Goal: Information Seeking & Learning: Learn about a topic

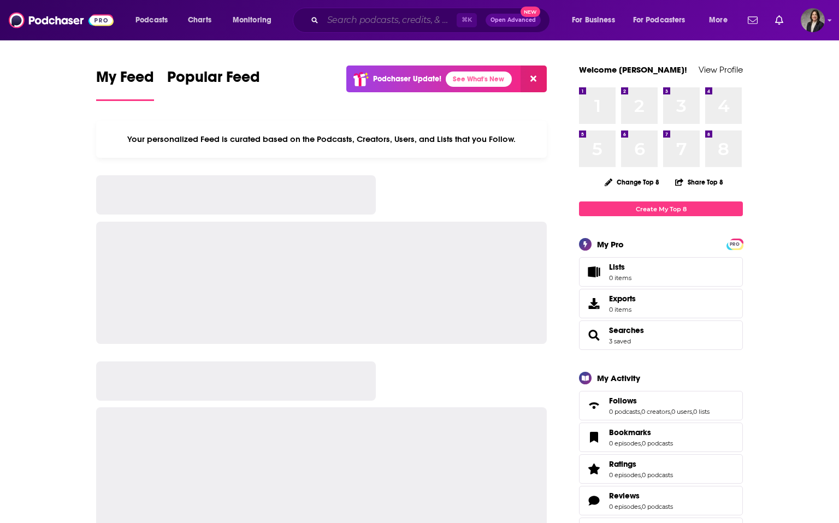
click at [368, 24] on input "Search podcasts, credits, & more..." at bounding box center [390, 19] width 134 height 17
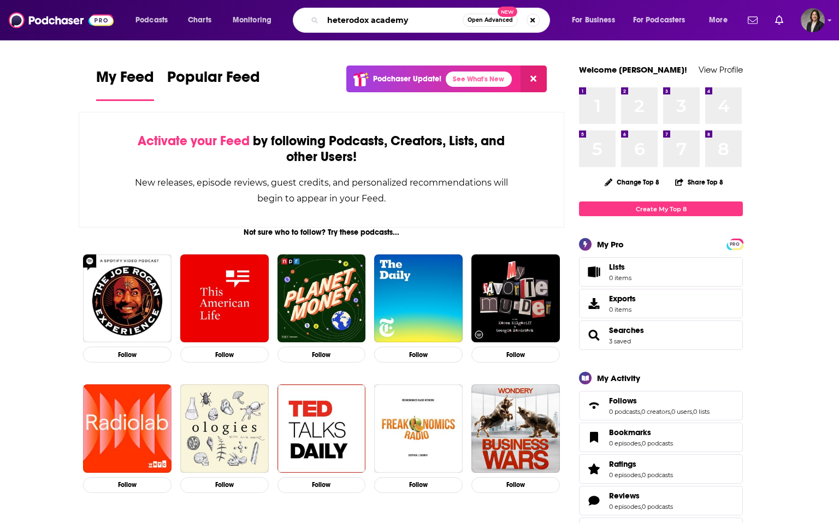
type input "heterodox academy"
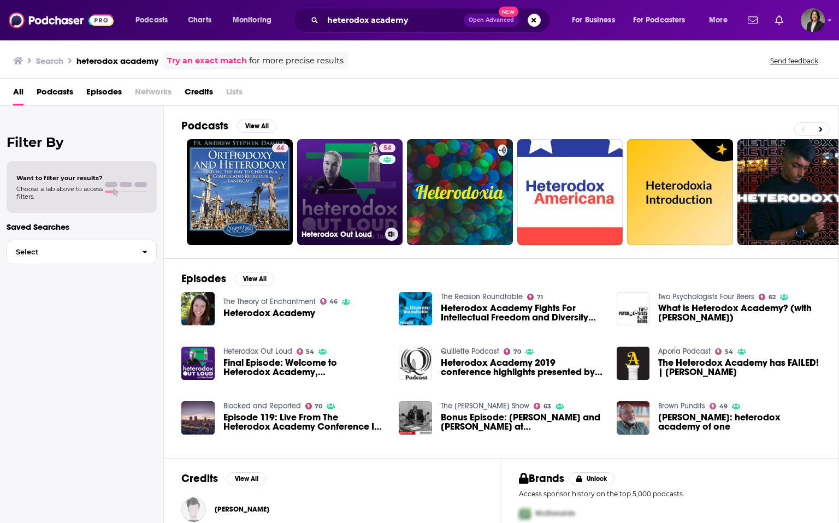
click at [348, 207] on link "54 Heterodox Out Loud" at bounding box center [350, 192] width 106 height 106
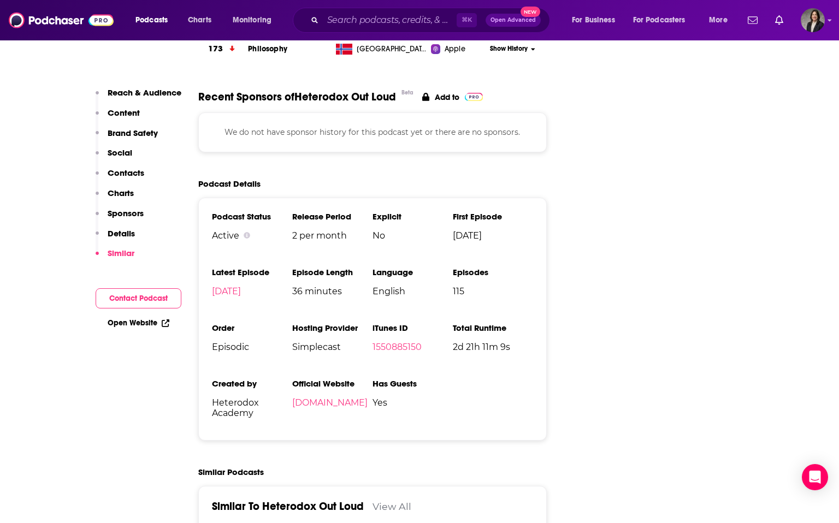
scroll to position [1660, 0]
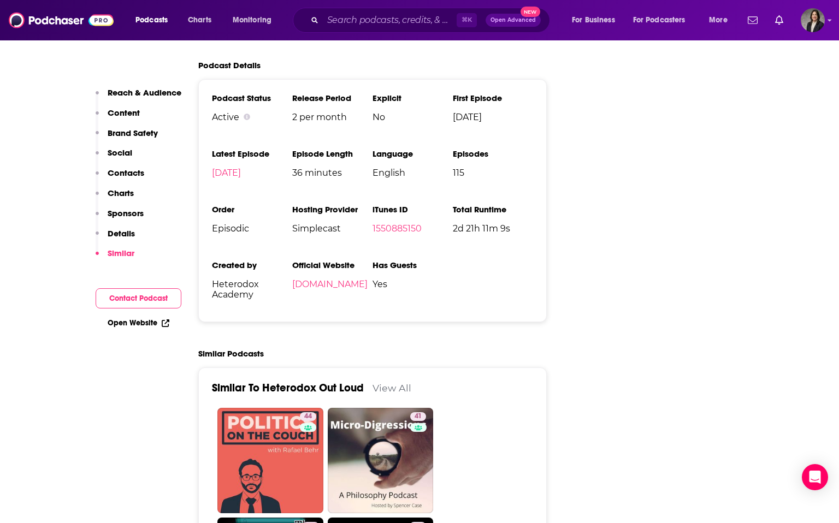
click at [389, 382] on link "View All" at bounding box center [391, 387] width 39 height 11
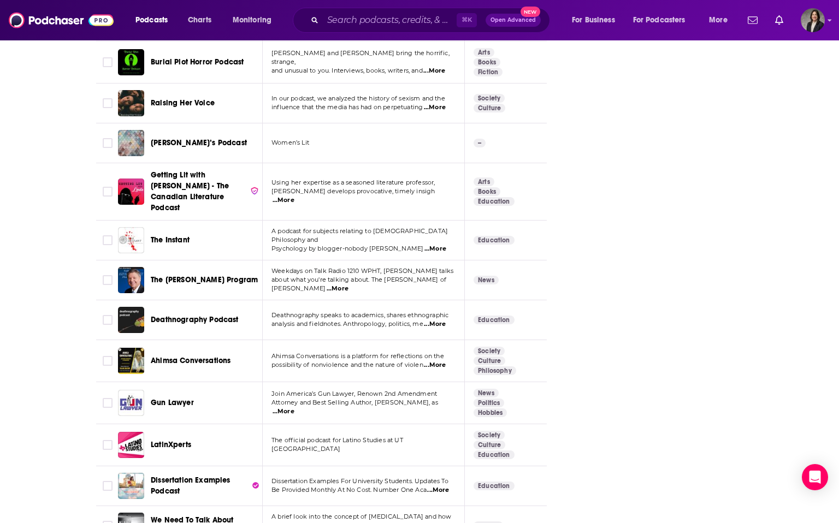
scroll to position [2910, 0]
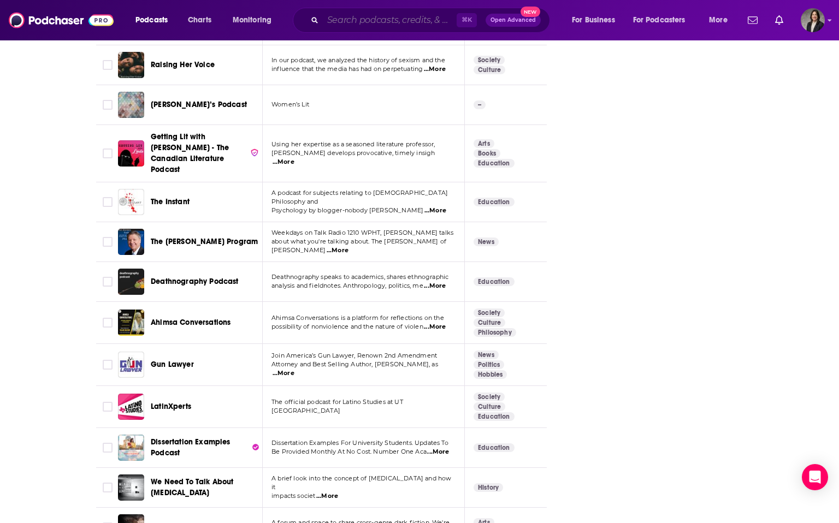
click at [369, 20] on input "Search podcasts, credits, & more..." at bounding box center [390, 19] width 134 height 17
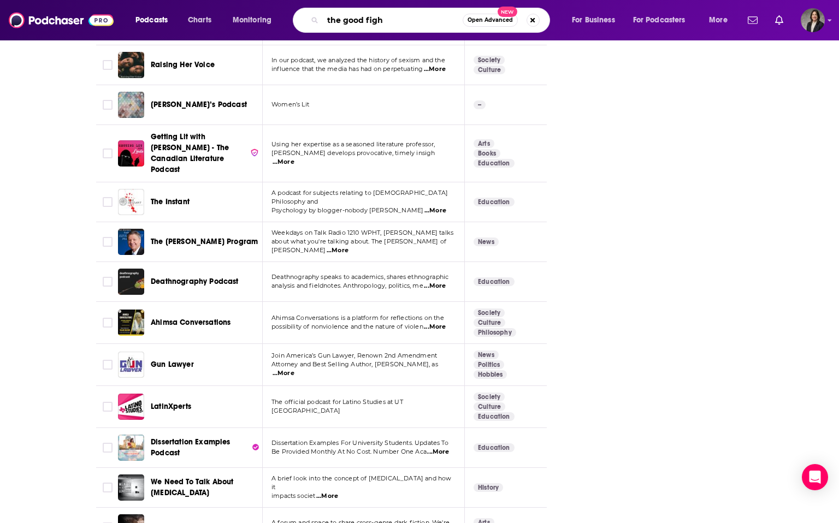
type input "the good fight"
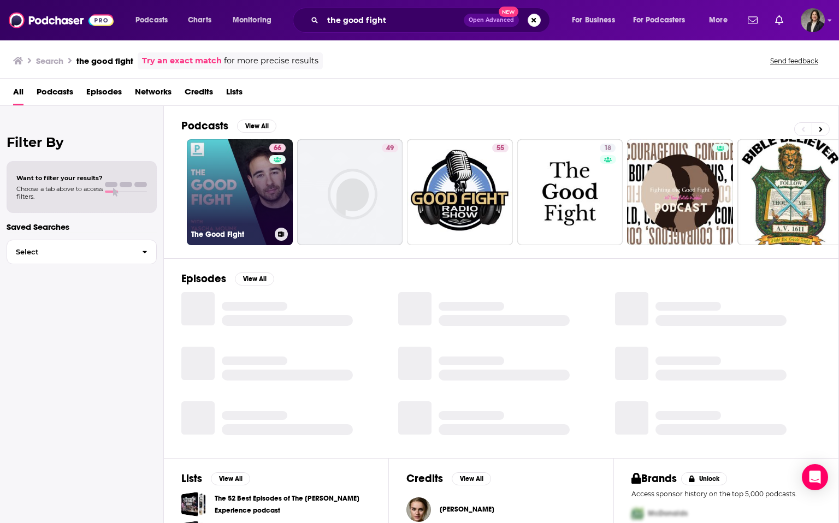
click at [236, 211] on link "66 The Good Fight" at bounding box center [240, 192] width 106 height 106
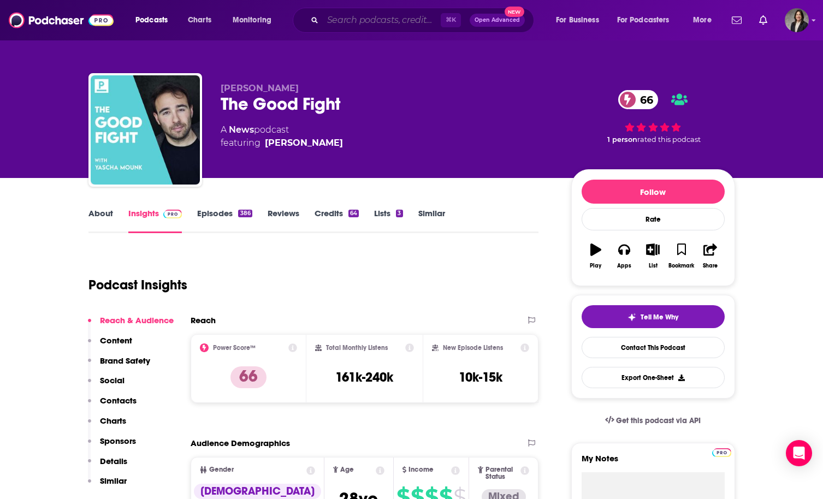
click at [340, 22] on input "Search podcasts, credits, & more..." at bounding box center [382, 19] width 118 height 17
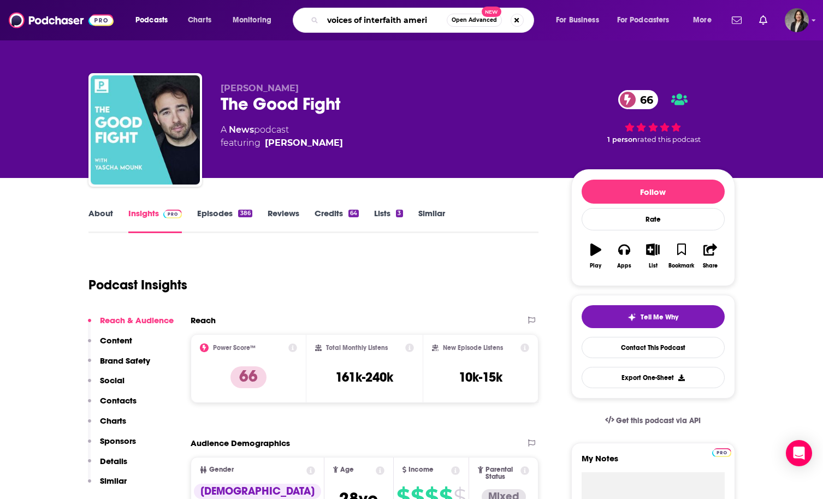
type input "voices of interfaith americ"
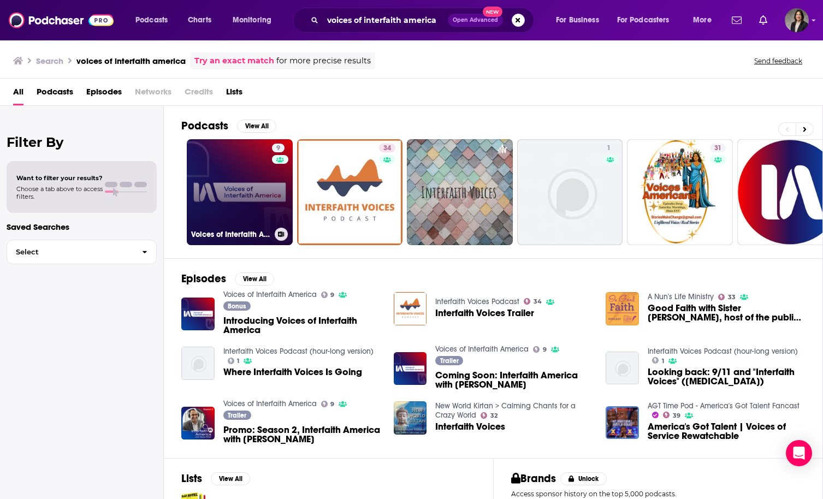
click at [226, 170] on link "9 Voices of Interfaith America" at bounding box center [240, 192] width 106 height 106
click at [244, 192] on link "9 Voices of Interfaith America" at bounding box center [240, 192] width 106 height 106
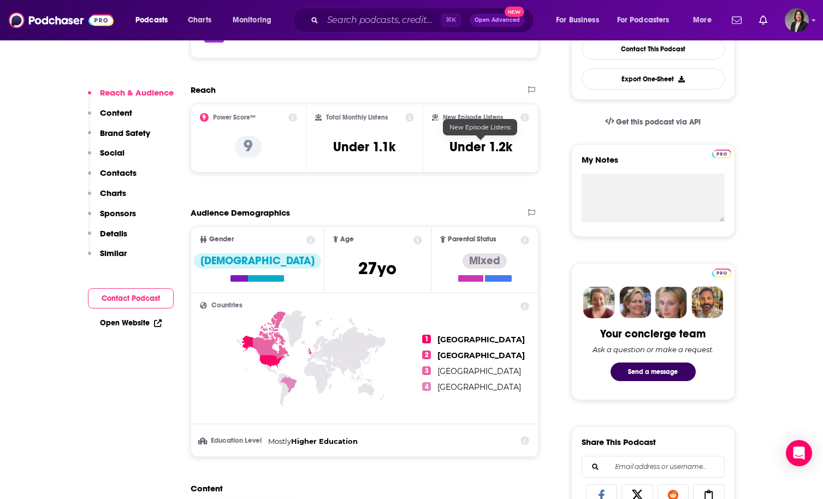
scroll to position [334, 0]
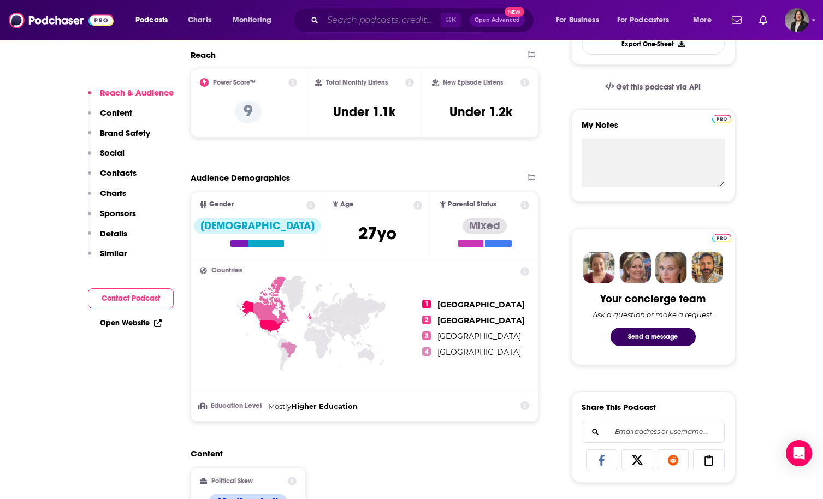
click at [384, 22] on input "Search podcasts, credits, & more..." at bounding box center [382, 19] width 118 height 17
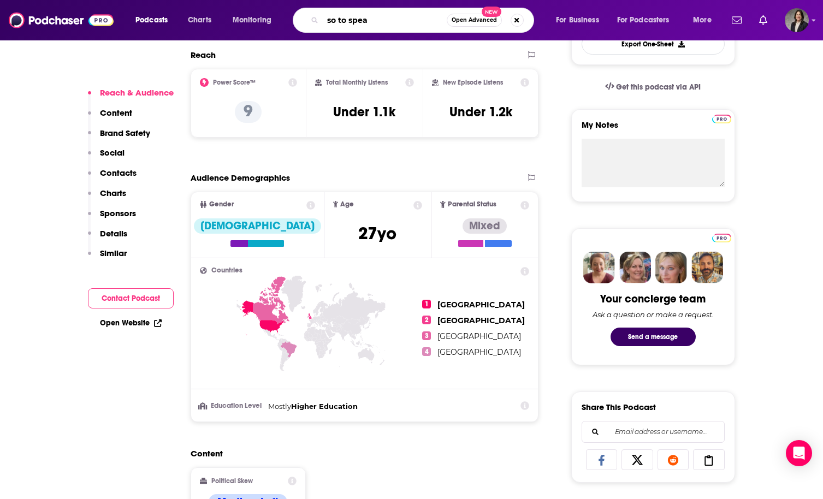
type input "so to speak"
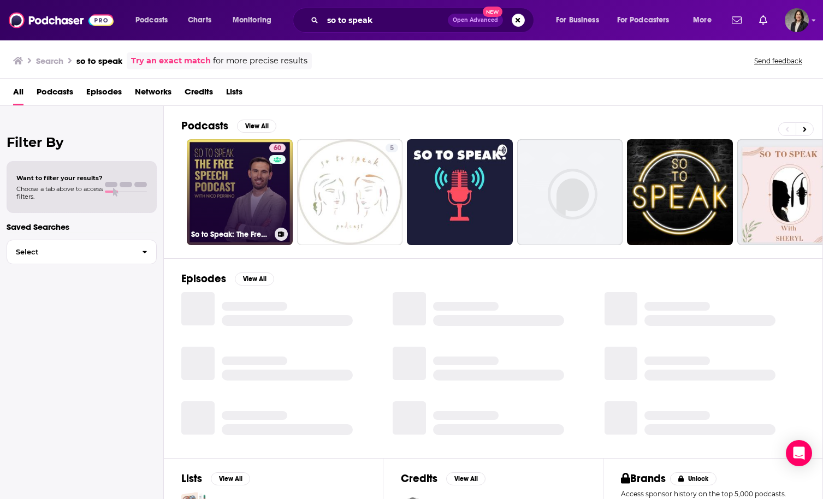
click at [241, 206] on link "60 So to Speak: The Free Speech Podcast" at bounding box center [240, 192] width 106 height 106
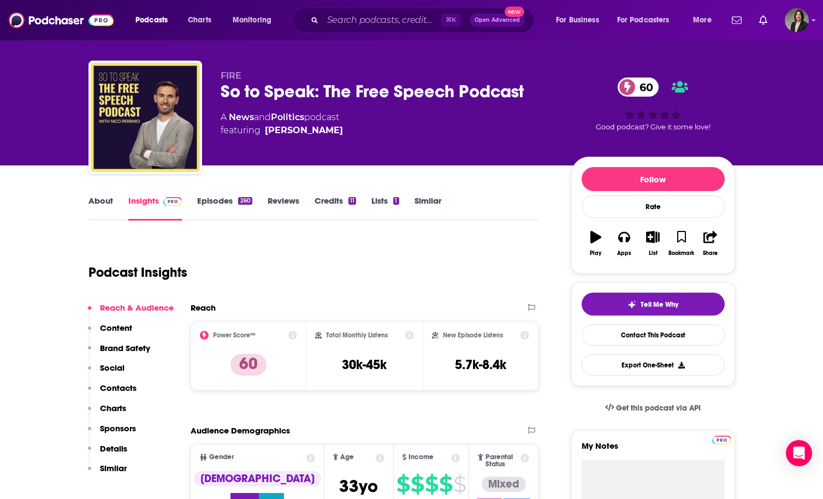
scroll to position [14, 0]
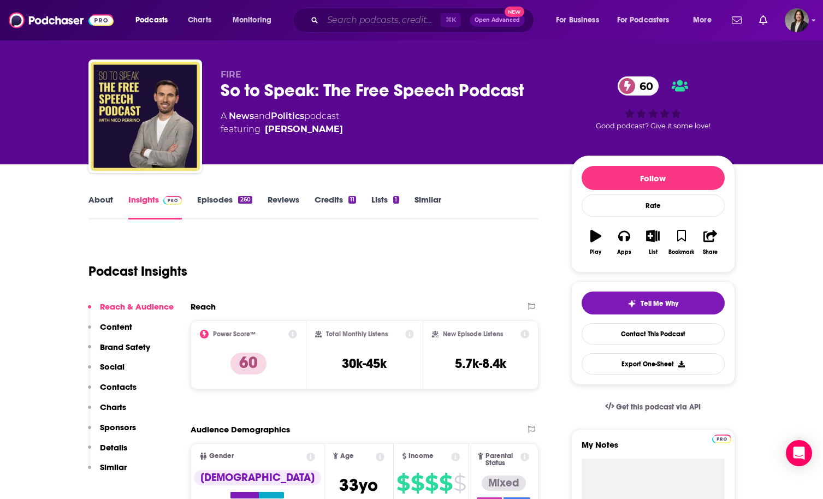
click at [349, 22] on input "Search podcasts, credits, & more..." at bounding box center [382, 19] width 118 height 17
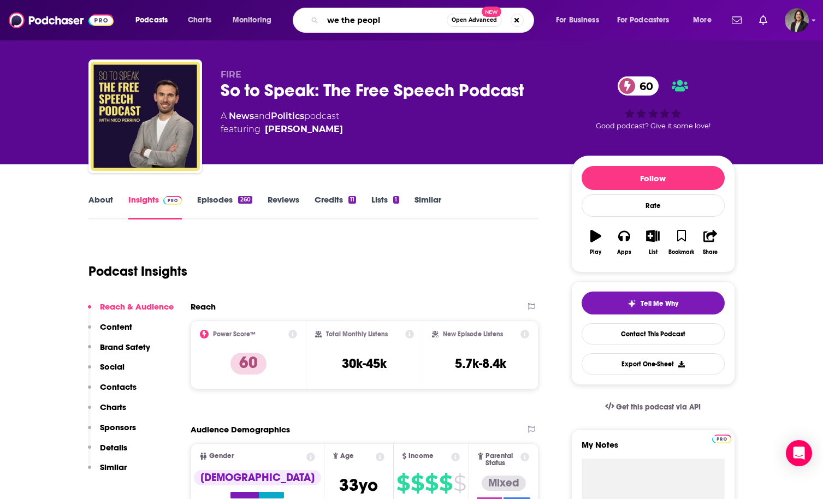
type input "we the people"
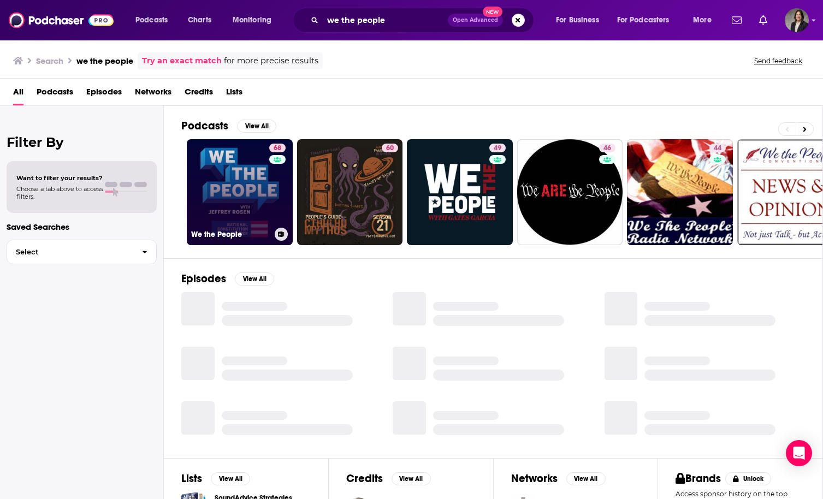
click at [233, 180] on link "68 We the People" at bounding box center [240, 192] width 106 height 106
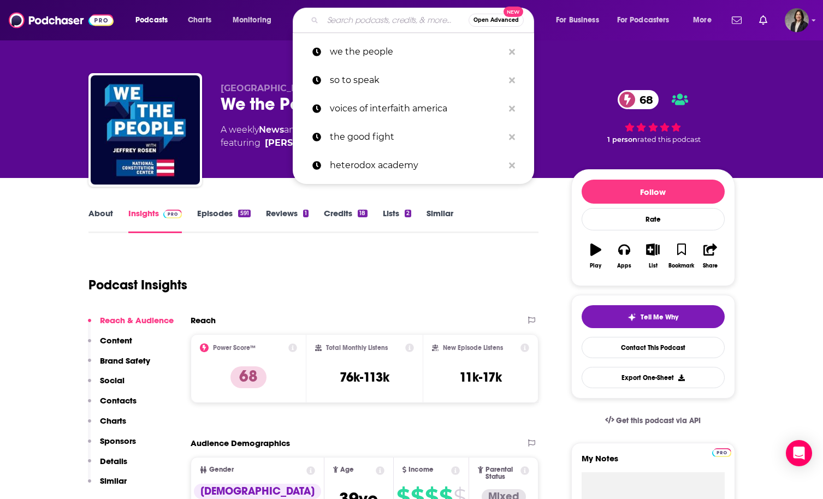
click at [345, 19] on input "Search podcasts, credits, & more..." at bounding box center [396, 19] width 146 height 17
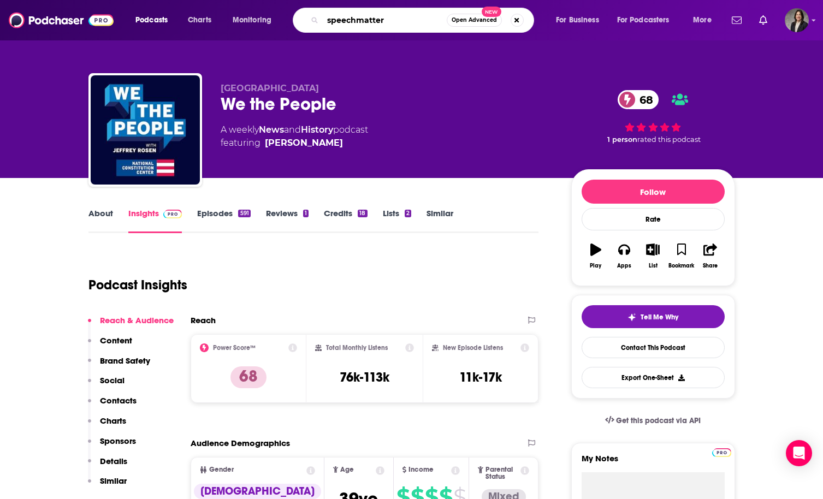
type input "speechmatters"
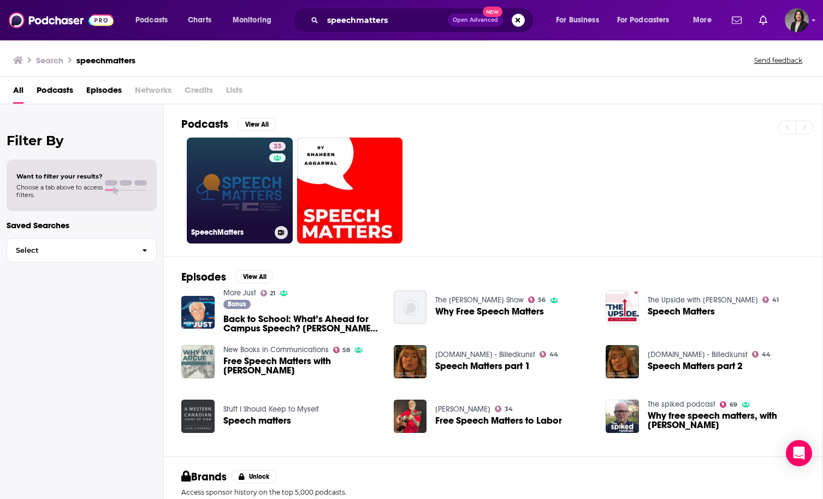
click at [233, 166] on link "33 SpeechMatters" at bounding box center [240, 191] width 106 height 106
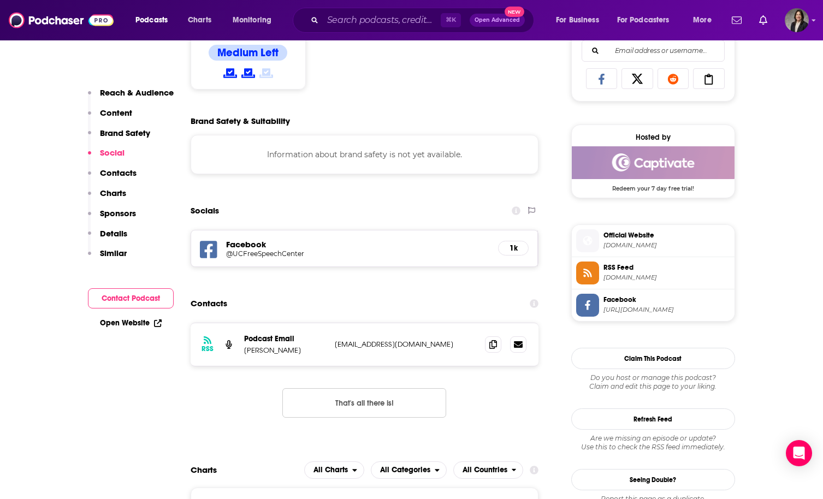
scroll to position [716, 0]
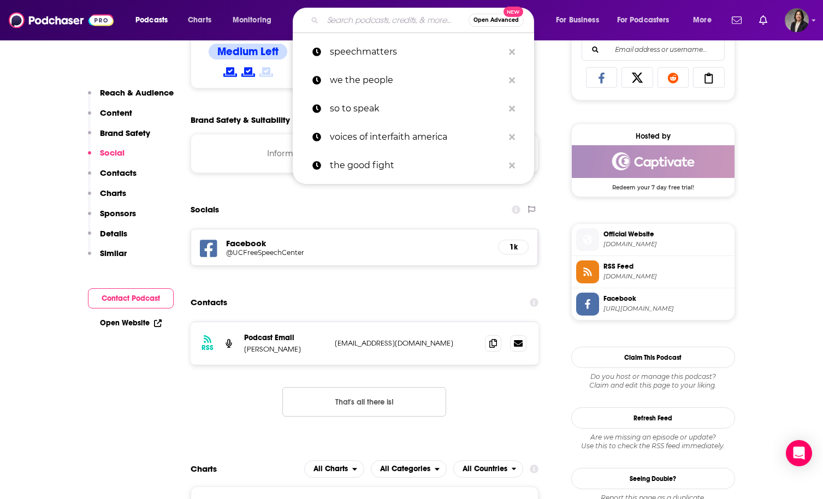
click at [365, 19] on input "Search podcasts, credits, & more..." at bounding box center [396, 19] width 146 height 17
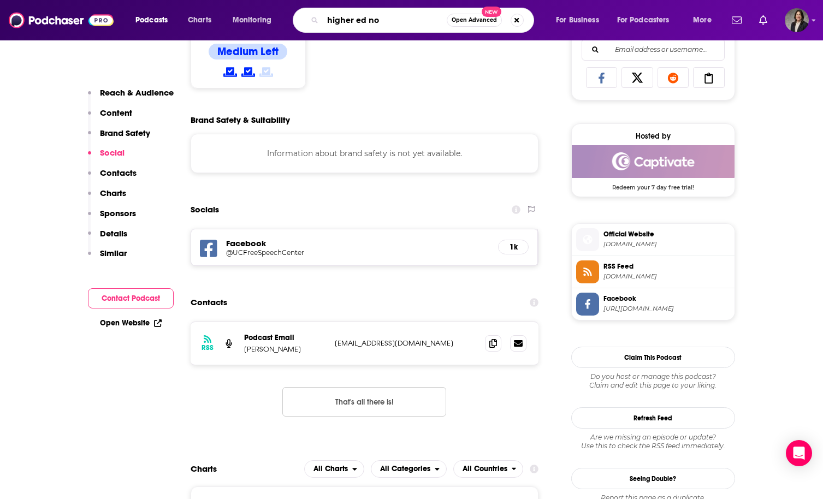
type input "higher ed now"
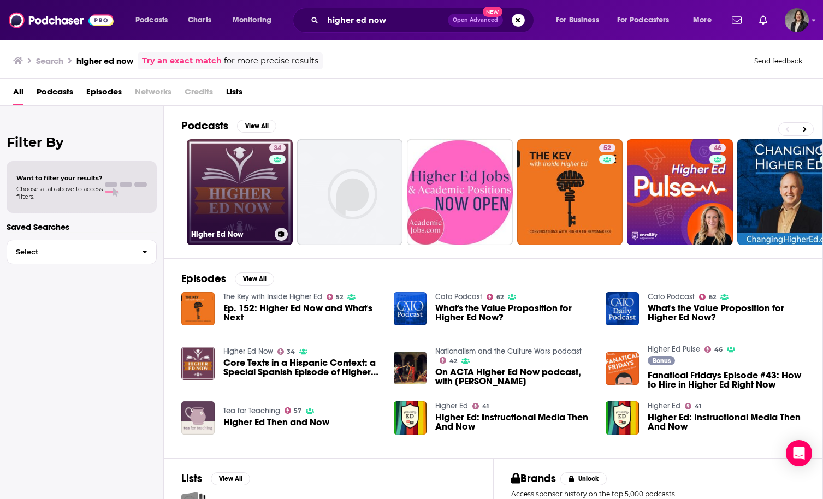
click at [236, 187] on link "34 Higher Ed Now" at bounding box center [240, 192] width 106 height 106
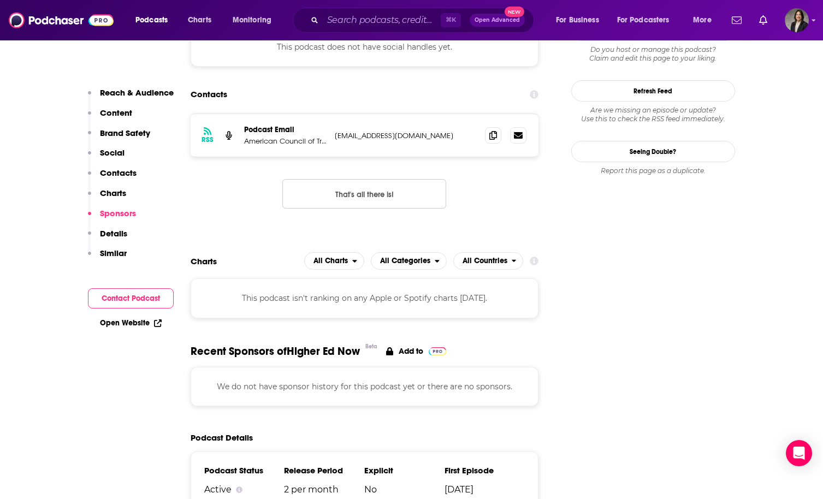
scroll to position [1256, 0]
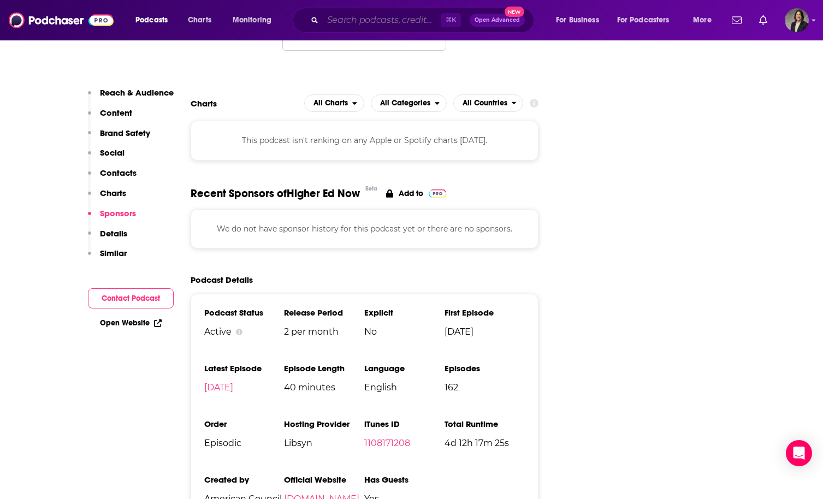
click at [367, 22] on input "Search podcasts, credits, & more..." at bounding box center [382, 19] width 118 height 17
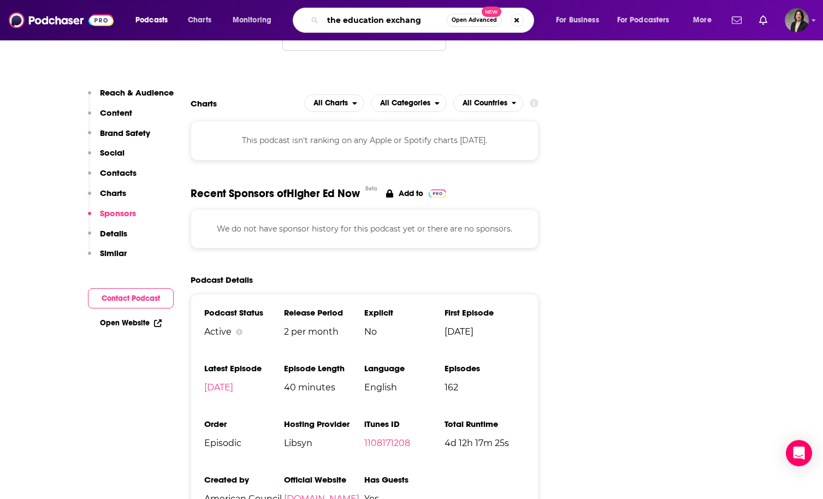
type input "the education exchange"
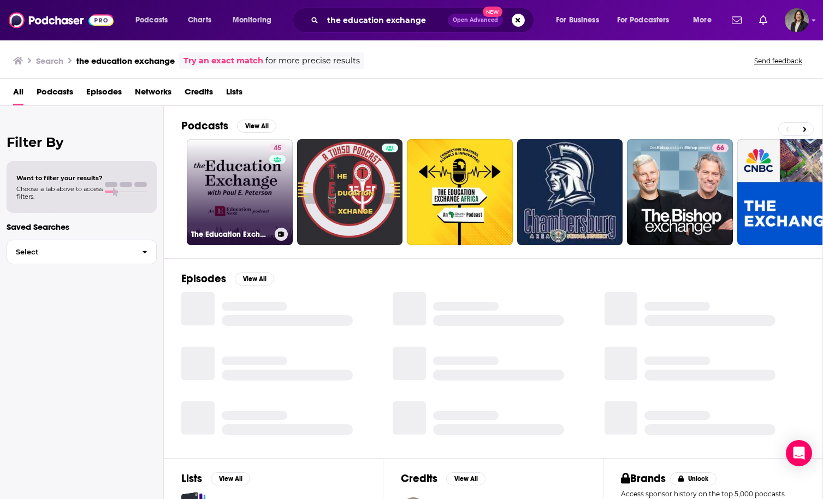
click at [251, 191] on link "45 The Education Exchange" at bounding box center [240, 192] width 106 height 106
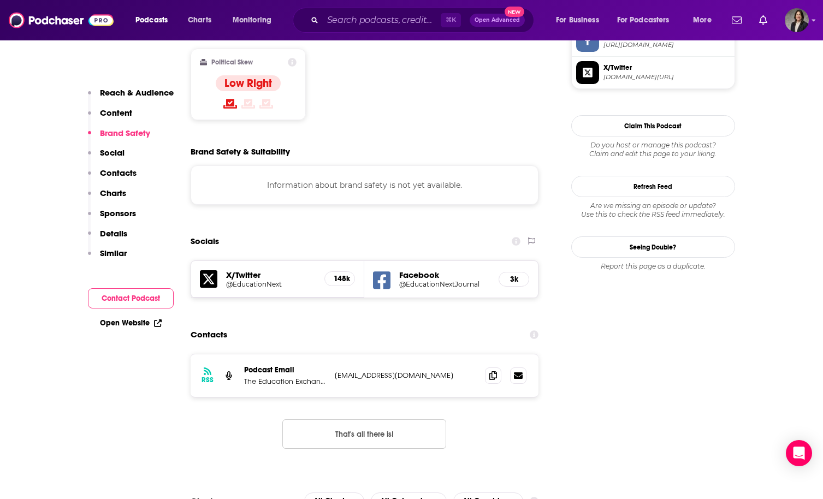
scroll to position [960, 0]
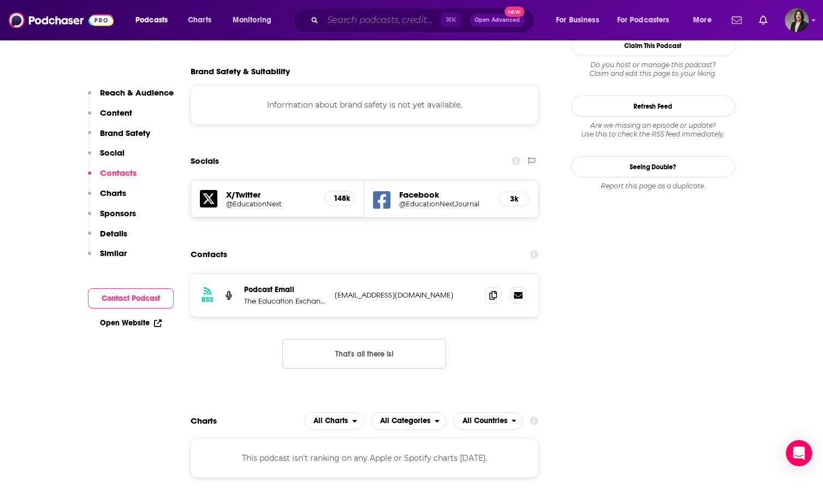
click at [358, 19] on input "Search podcasts, credits, & more..." at bounding box center [382, 19] width 118 height 17
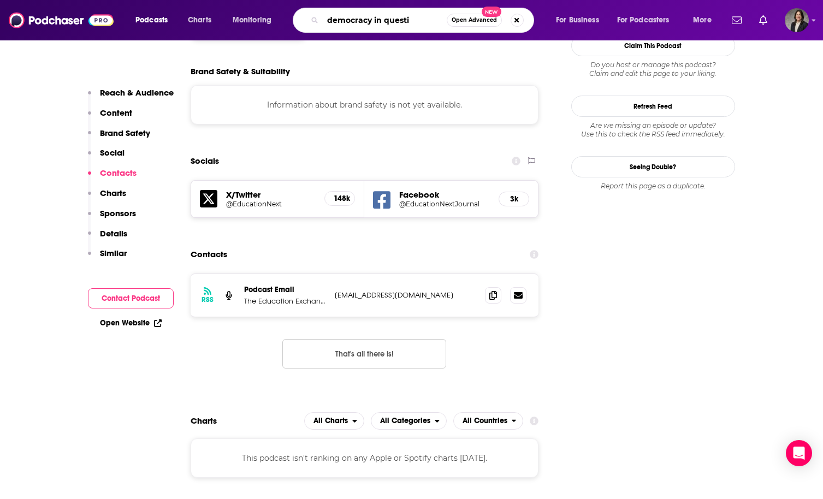
type input "democracy in questio"
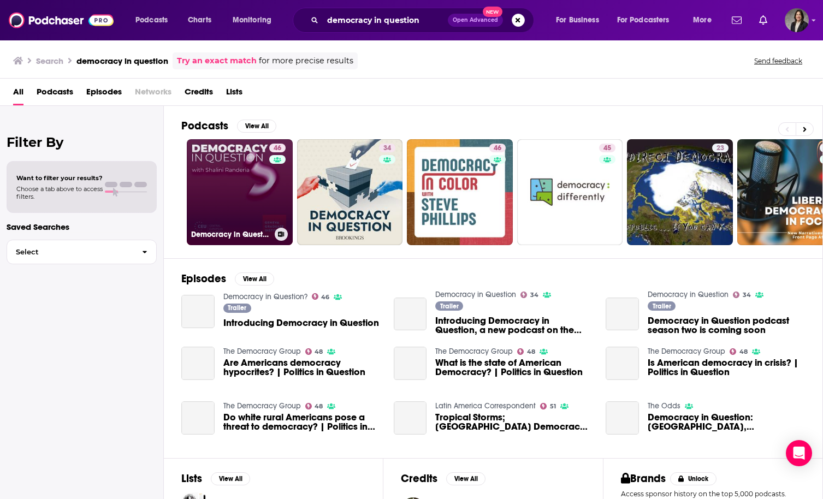
click at [205, 195] on link "46 Democracy in Question?" at bounding box center [240, 192] width 106 height 106
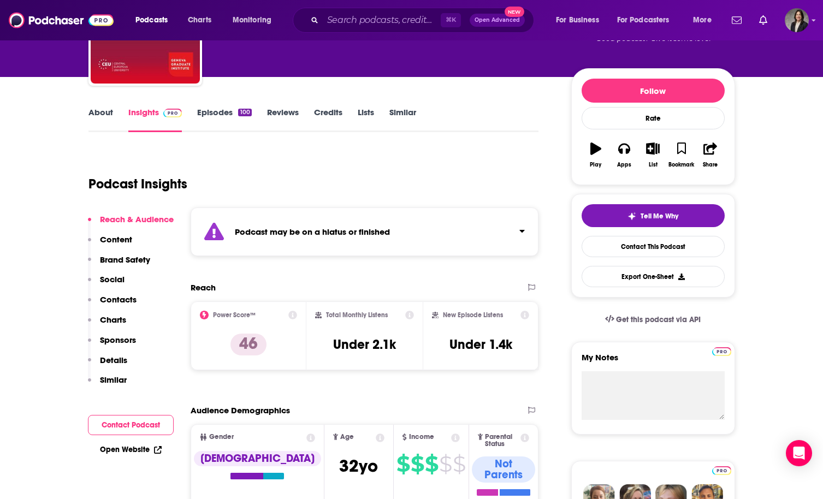
scroll to position [69, 0]
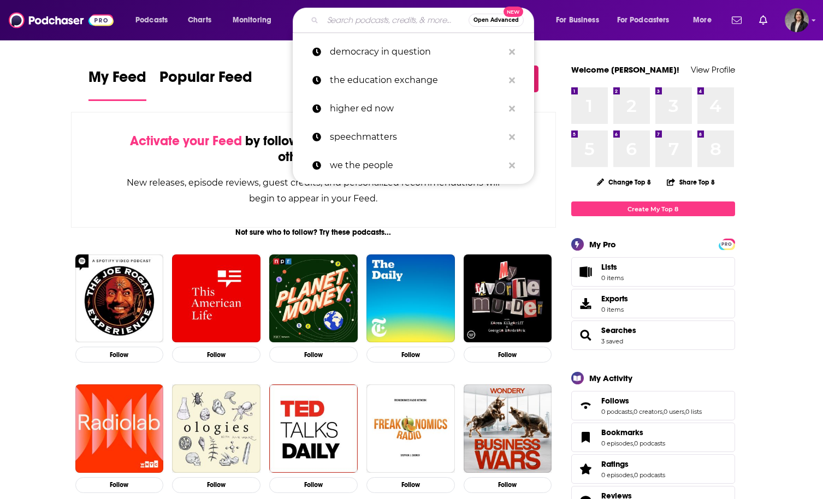
click at [366, 17] on input "Search podcasts, credits, & more..." at bounding box center [396, 19] width 146 height 17
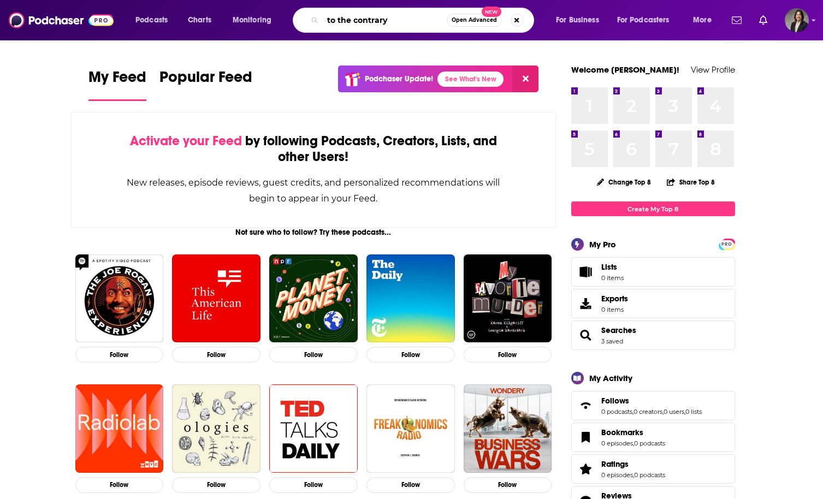
type input "to the contrary"
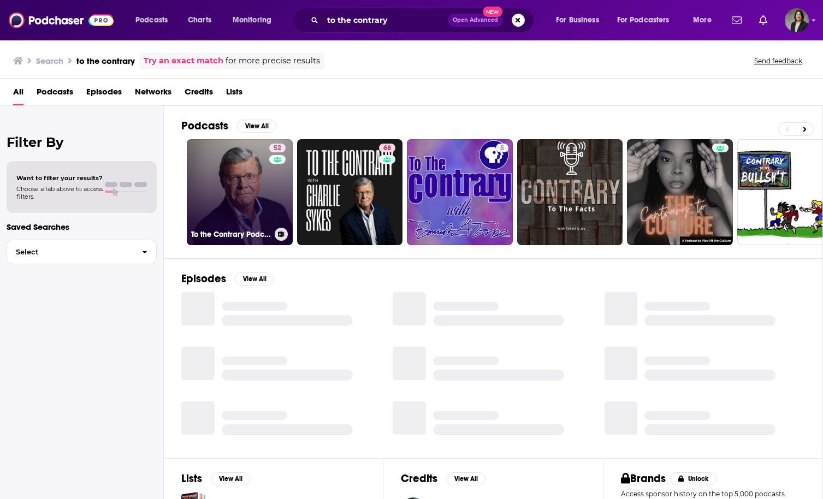
click at [241, 189] on link "52 To the Contrary Podcast" at bounding box center [240, 192] width 106 height 106
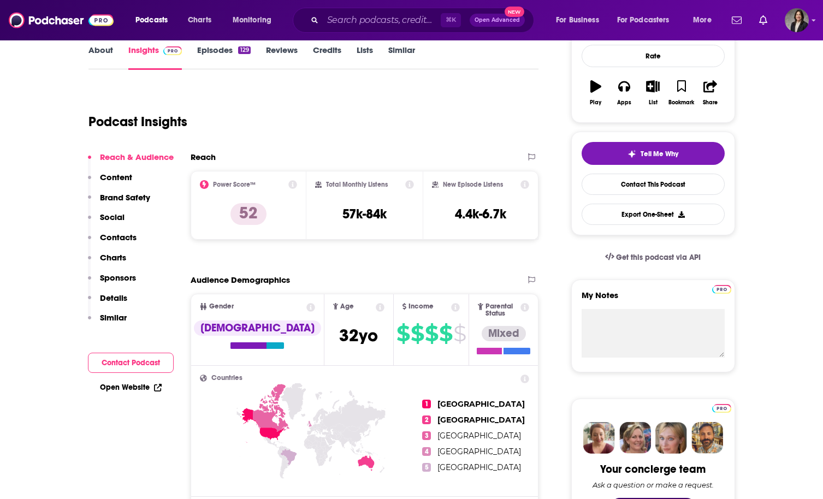
scroll to position [168, 0]
